Goal: Information Seeking & Learning: Learn about a topic

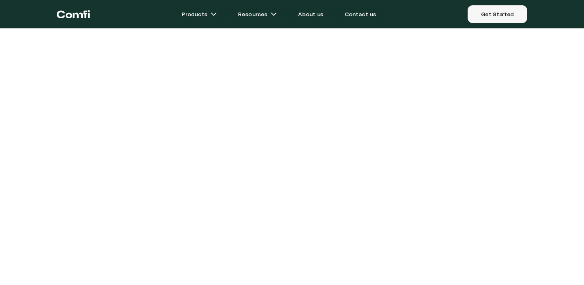
click at [499, 15] on link "Get Started" at bounding box center [498, 14] width 60 height 18
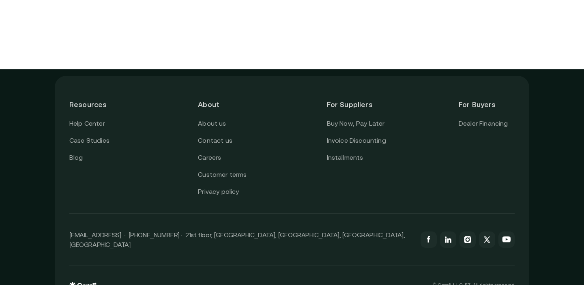
scroll to position [233, 0]
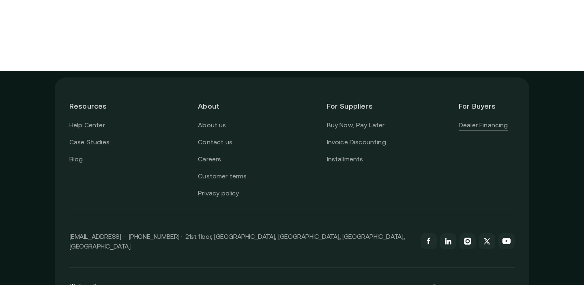
click at [489, 128] on link "Dealer Financing" at bounding box center [484, 125] width 50 height 11
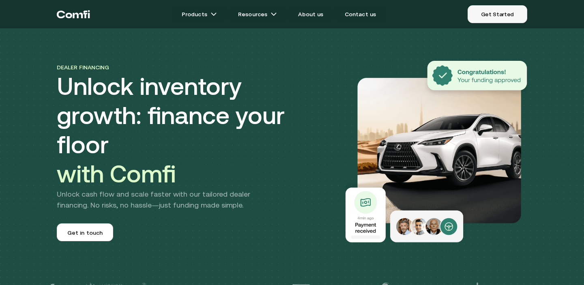
click at [514, 17] on link "Get Started" at bounding box center [498, 14] width 60 height 18
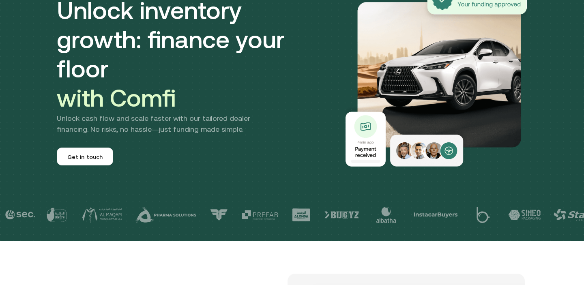
scroll to position [22, 0]
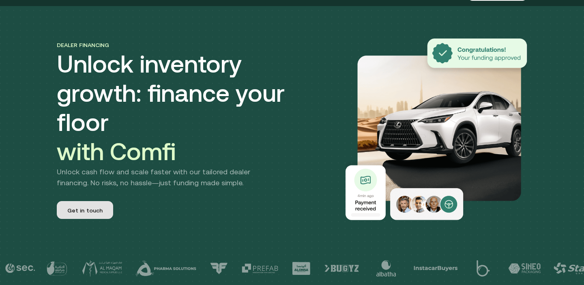
click at [90, 207] on span "Get in touch" at bounding box center [85, 212] width 36 height 11
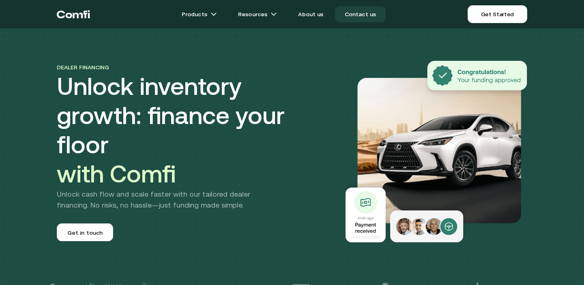
click at [356, 13] on link "Contact us" at bounding box center [360, 14] width 51 height 16
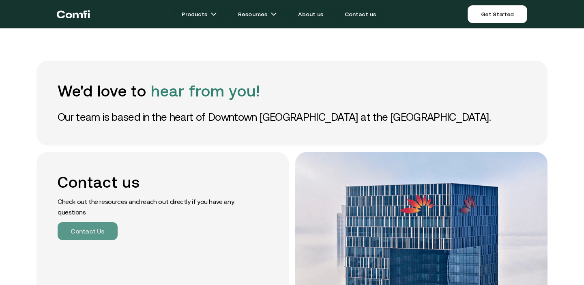
click at [96, 235] on button "Contact Us" at bounding box center [88, 231] width 60 height 18
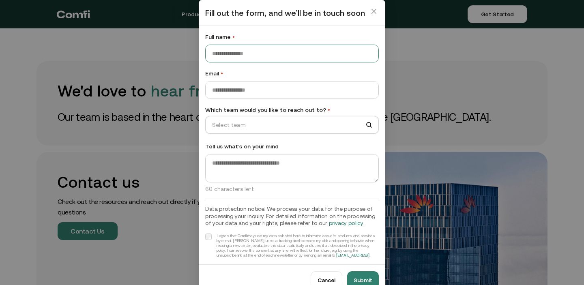
click at [314, 56] on input "Full name •" at bounding box center [292, 53] width 173 height 17
click at [290, 89] on input "Email •" at bounding box center [292, 90] width 173 height 17
click at [266, 125] on input "Which team would you like to reach out to? •" at bounding box center [289, 125] width 166 height 12
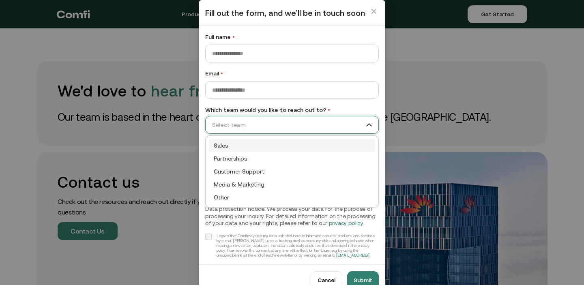
click at [266, 125] on input "Which team would you like to reach out to? •" at bounding box center [289, 125] width 166 height 12
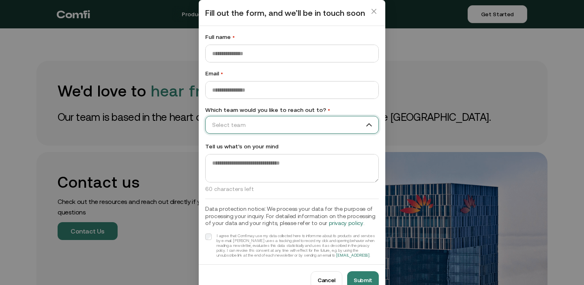
scroll to position [11, 0]
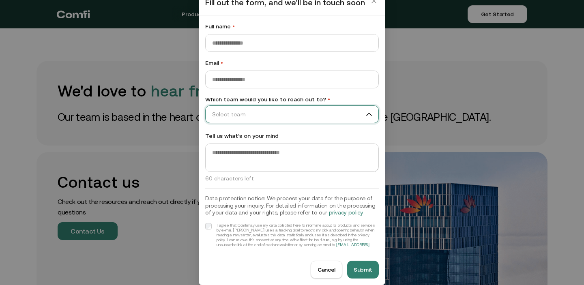
click at [328, 273] on button "Cancel" at bounding box center [327, 270] width 32 height 18
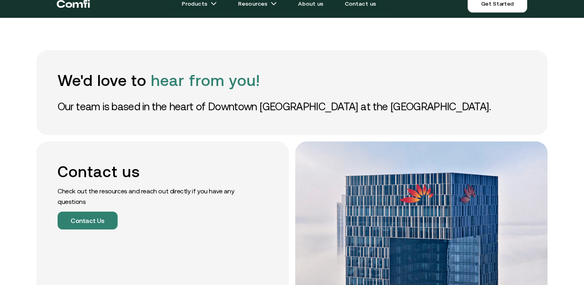
scroll to position [0, 0]
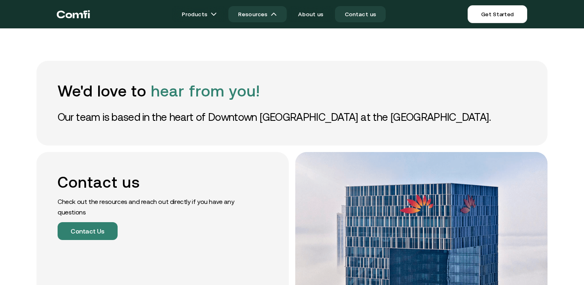
click at [260, 14] on link "Resources" at bounding box center [257, 14] width 58 height 16
click at [276, 13] on img at bounding box center [274, 14] width 6 height 6
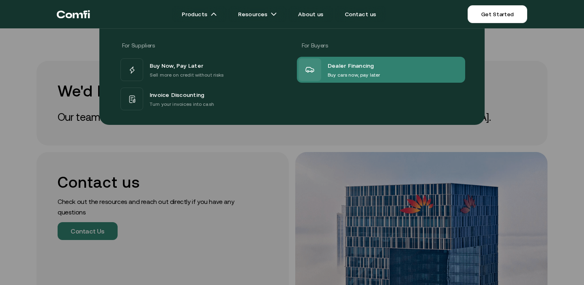
click at [343, 69] on span "Dealer Financing" at bounding box center [351, 65] width 47 height 11
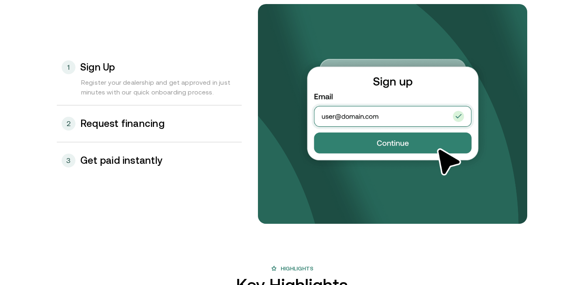
scroll to position [880, 0]
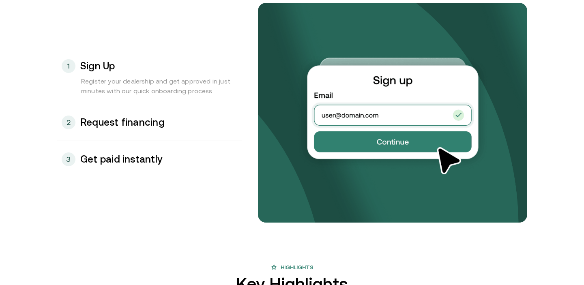
click at [153, 128] on div "2 Request financing" at bounding box center [149, 122] width 185 height 37
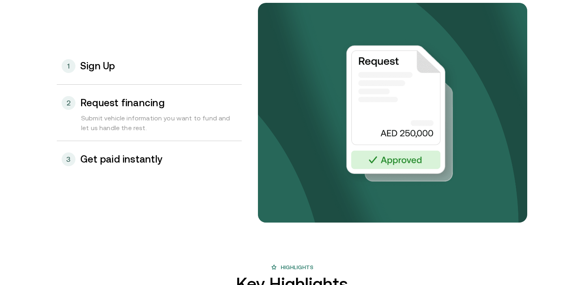
click at [142, 161] on h3 "Get paid instantly" at bounding box center [121, 159] width 82 height 11
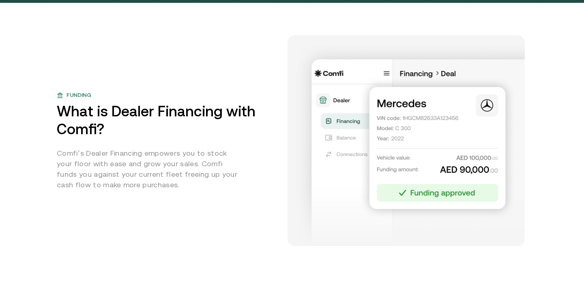
scroll to position [296, 0]
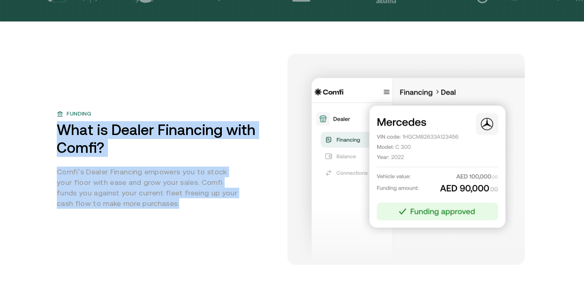
drag, startPoint x: 138, startPoint y: 205, endPoint x: 57, endPoint y: 127, distance: 112.2
click at [57, 127] on div "Funding What is Dealer Financing with Comfi? Comfi’s Dealer Financing empowers …" at bounding box center [166, 159] width 218 height 99
copy div "What is Dealer Financing with Comfi? Comfi’s Dealer Financing empowers you to s…"
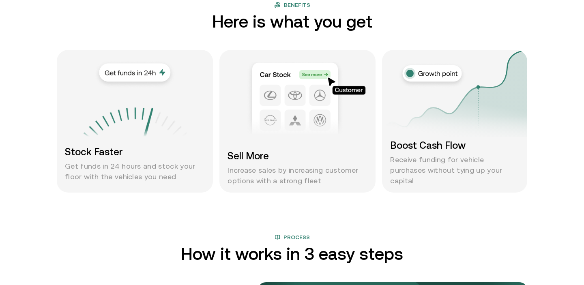
scroll to position [600, 0]
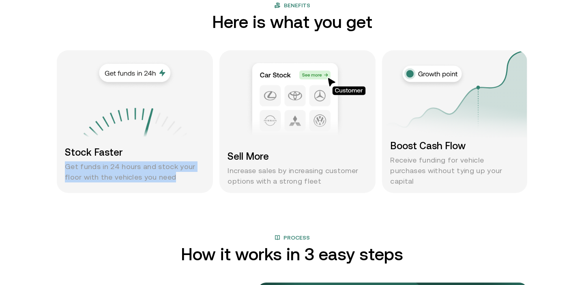
drag, startPoint x: 66, startPoint y: 166, endPoint x: 172, endPoint y: 175, distance: 106.3
click at [172, 175] on p "Get funds in 24 hours and stock your floor with the vehicles you need" at bounding box center [135, 172] width 140 height 21
copy p "Get funds in 24 hours and stock your floor with the vehicles you need"
click at [315, 180] on p "Increase sales by increasing customer options with a strong fleet" at bounding box center [298, 176] width 140 height 21
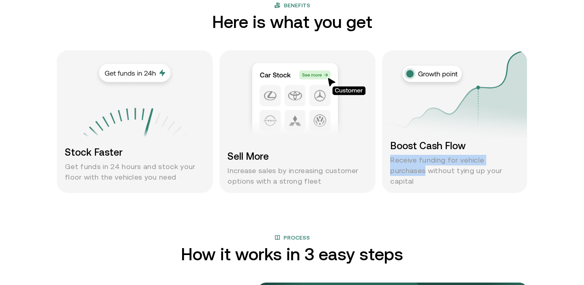
drag, startPoint x: 520, startPoint y: 169, endPoint x: 380, endPoint y: 166, distance: 139.7
click at [380, 166] on div "Stock Faster Get funds in 24 hours and stock your floor with the vehicles you n…" at bounding box center [292, 121] width 471 height 143
copy p "Receive funding for vehicle purchases"
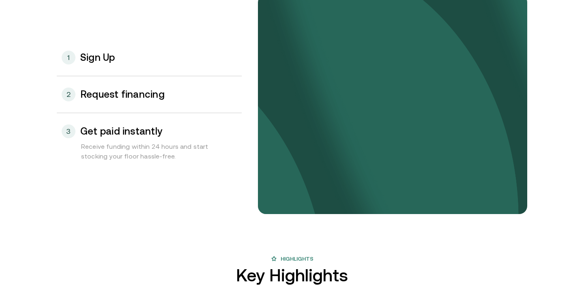
scroll to position [890, 0]
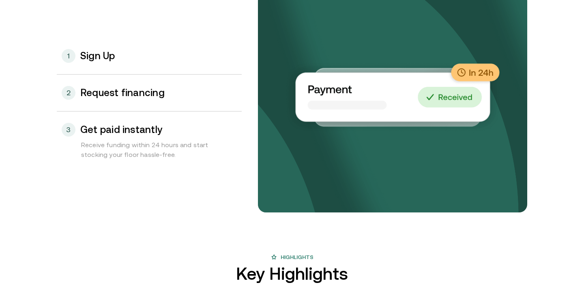
click at [194, 67] on div "1 Sign Up" at bounding box center [149, 56] width 185 height 37
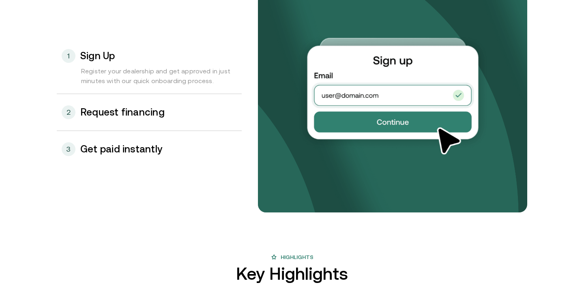
click at [179, 106] on div "2 Request financing" at bounding box center [149, 112] width 185 height 37
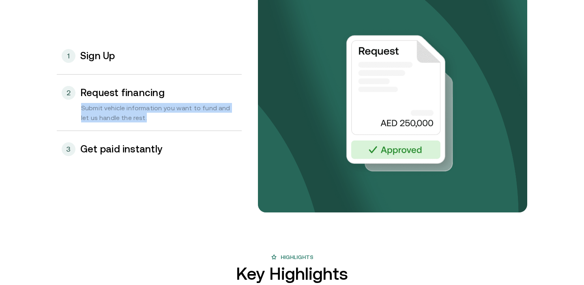
drag, startPoint x: 81, startPoint y: 109, endPoint x: 145, endPoint y: 121, distance: 64.8
click at [145, 121] on div "Submit vehicle information you want to fund and let us handle the rest." at bounding box center [149, 117] width 185 height 28
copy div "Submit vehicle information you want to fund and let us handle the rest."
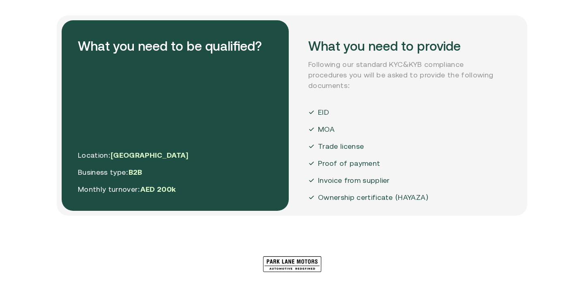
scroll to position [1463, 0]
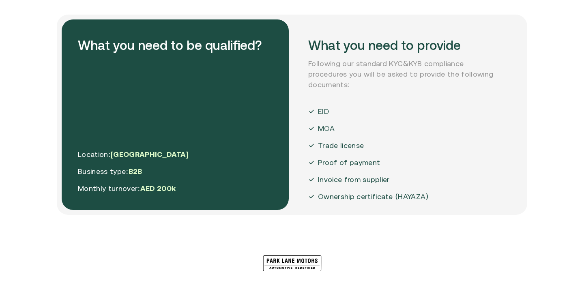
drag, startPoint x: 415, startPoint y: 184, endPoint x: 401, endPoint y: 187, distance: 14.4
click at [409, 192] on p "Ownership certificate (HAYAZA)" at bounding box center [373, 197] width 111 height 11
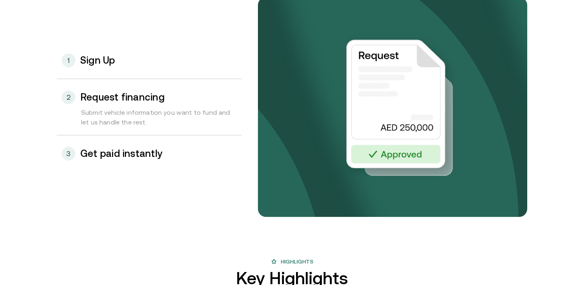
scroll to position [818, 0]
